Goal: Task Accomplishment & Management: Use online tool/utility

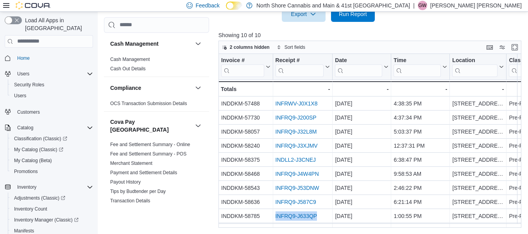
scroll to position [13, 0]
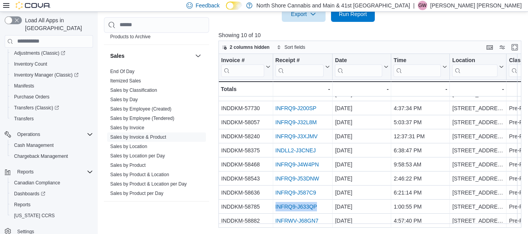
click at [32, 5] on img at bounding box center [33, 6] width 35 height 8
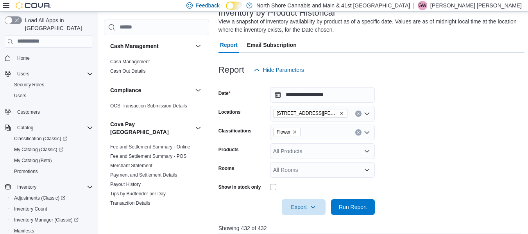
scroll to position [91, 0]
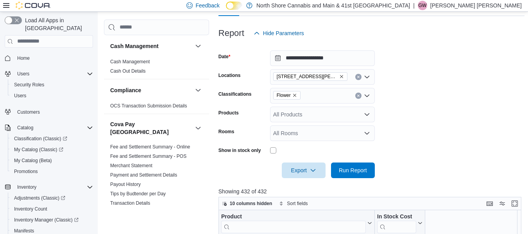
click at [296, 93] on icon "Remove Flower from selection in this group" at bounding box center [294, 95] width 5 height 5
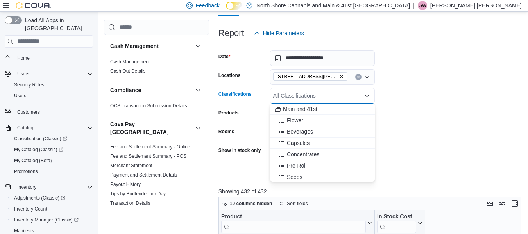
click at [423, 94] on form "**********" at bounding box center [371, 109] width 306 height 137
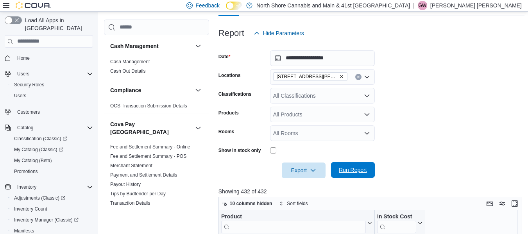
click at [359, 169] on span "Run Report" at bounding box center [353, 170] width 28 height 8
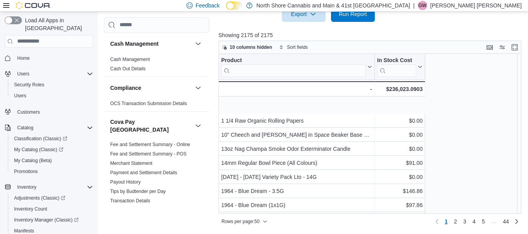
scroll to position [430, 0]
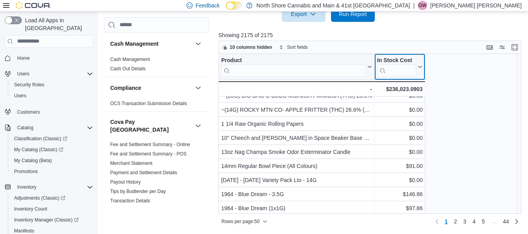
click at [418, 65] on icon at bounding box center [419, 66] width 6 height 5
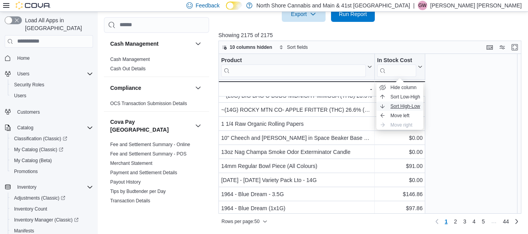
click at [412, 106] on span "Sort High-Low" at bounding box center [405, 106] width 30 height 6
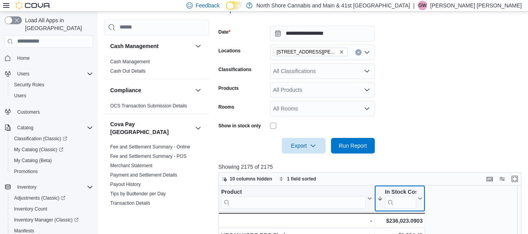
scroll to position [195, 0]
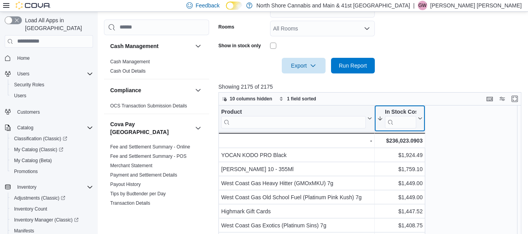
click at [418, 121] on button "In Stock Cost" at bounding box center [399, 119] width 45 height 20
click at [425, 91] on div at bounding box center [371, 92] width 306 height 2
